Goal: Task Accomplishment & Management: Use online tool/utility

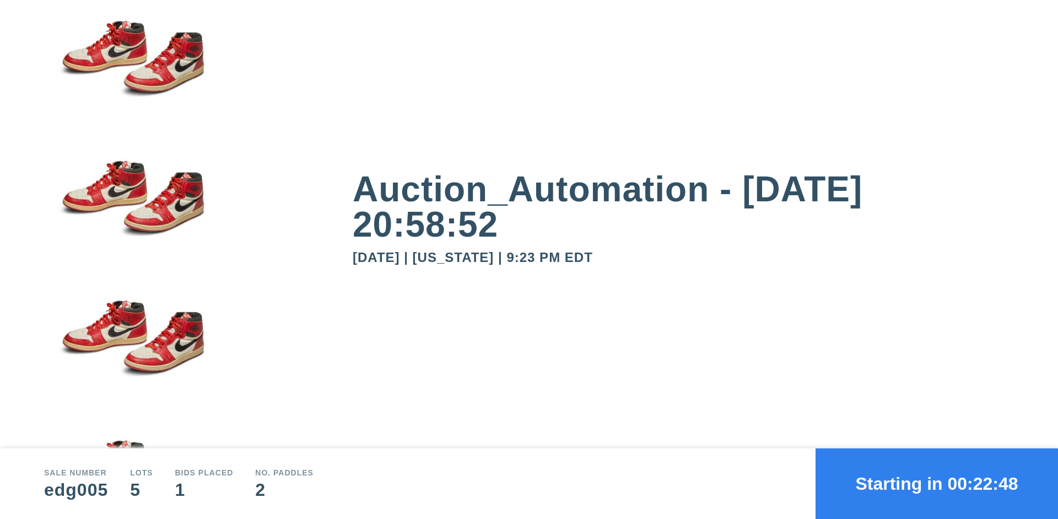
click at [937, 483] on button "Starting in 00:22:48" at bounding box center [937, 483] width 243 height 71
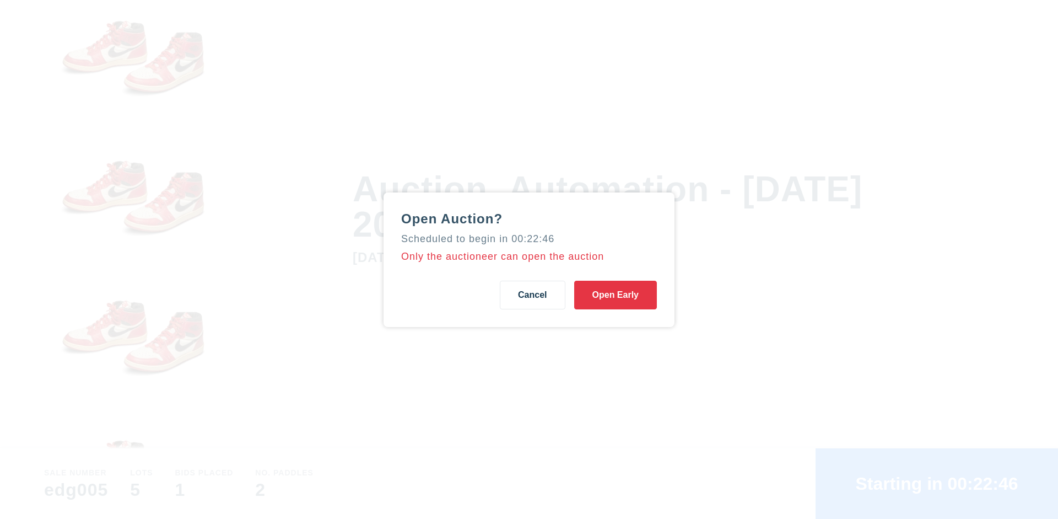
click at [616, 294] on button "Open Early" at bounding box center [615, 295] width 83 height 29
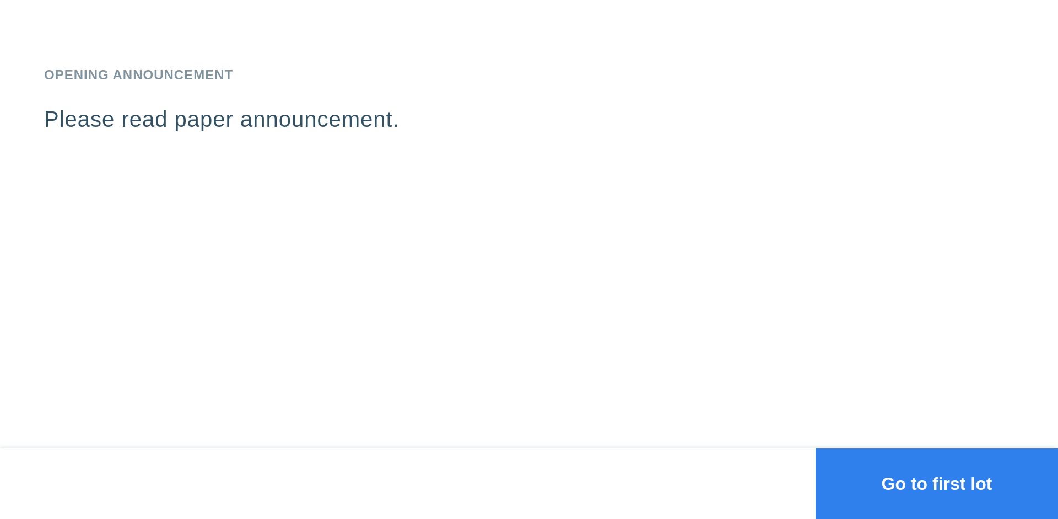
click at [937, 483] on button "Go to first lot" at bounding box center [937, 483] width 243 height 71
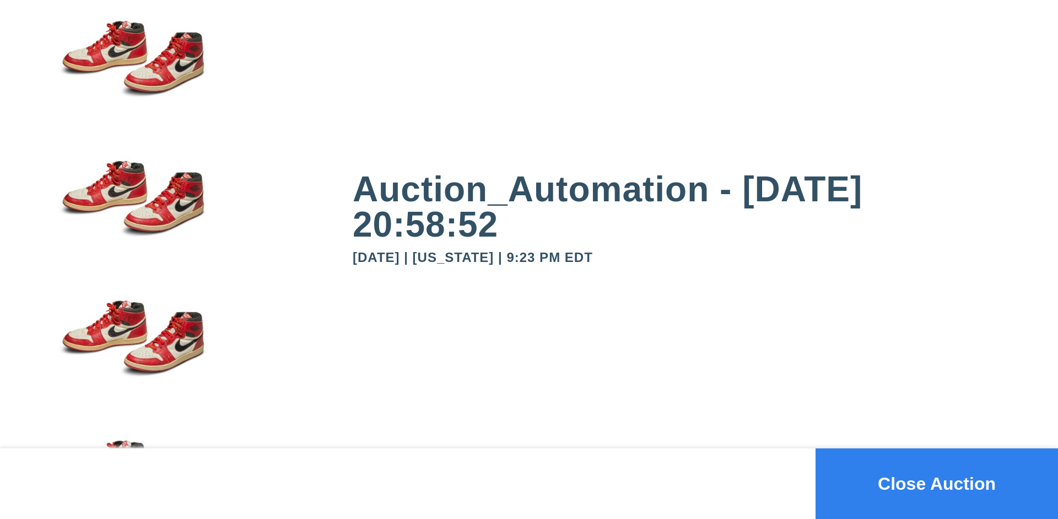
click at [937, 483] on button "Close Auction" at bounding box center [937, 483] width 243 height 71
